Goal: Information Seeking & Learning: Learn about a topic

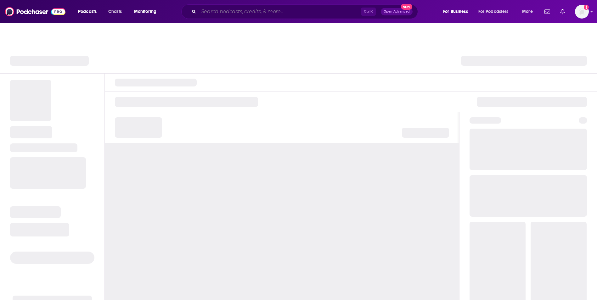
click at [252, 14] on input "Search podcasts, credits, & more..." at bounding box center [280, 12] width 162 height 10
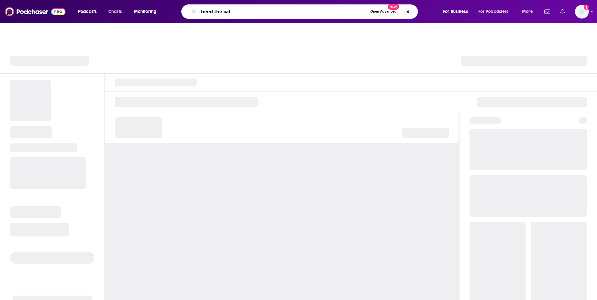
type input "heed the call"
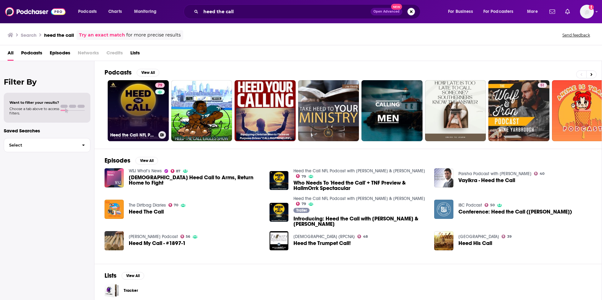
click at [147, 104] on link "79 Heed the Call NFL Podcast with [PERSON_NAME] & [PERSON_NAME]" at bounding box center [138, 110] width 61 height 61
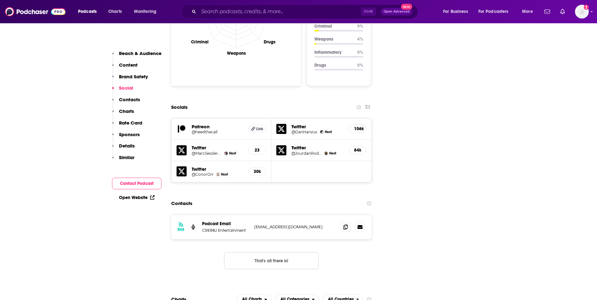
scroll to position [660, 0]
